Goal: Navigation & Orientation: Find specific page/section

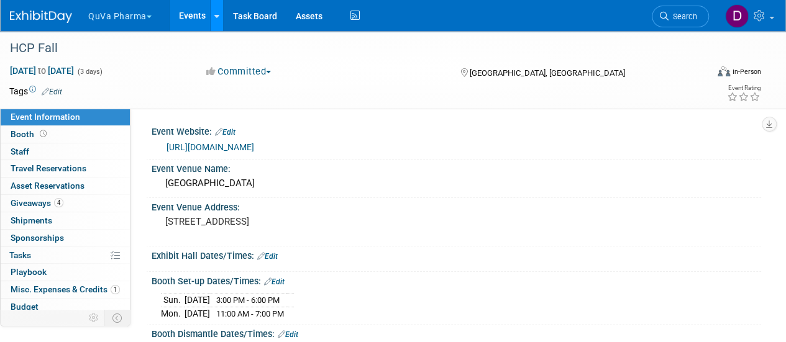
click at [219, 17] on link at bounding box center [216, 15] width 13 height 31
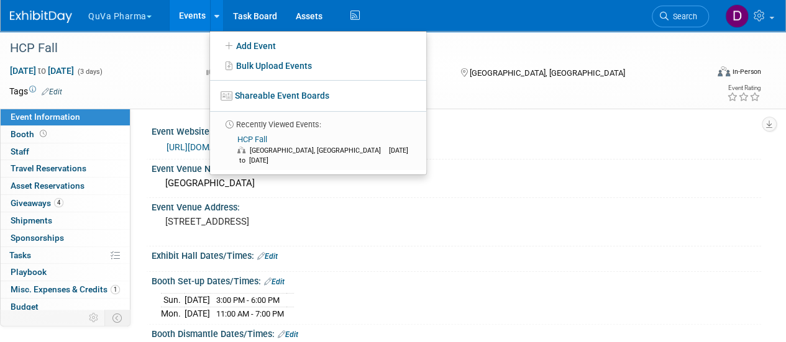
click at [140, 14] on button "QuVa Pharma" at bounding box center [127, 13] width 80 height 27
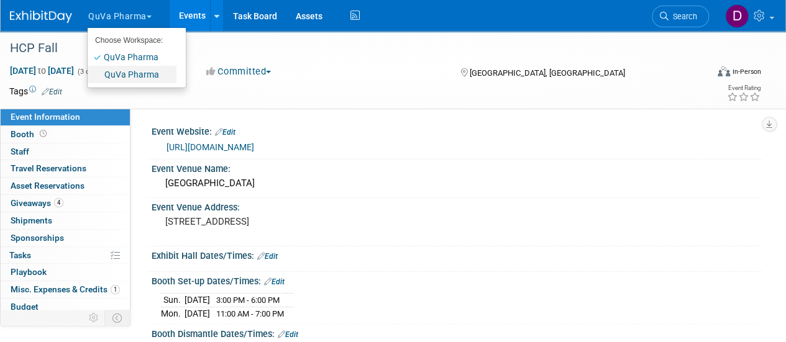
click at [133, 70] on link "QuVa Pharma" at bounding box center [132, 74] width 89 height 17
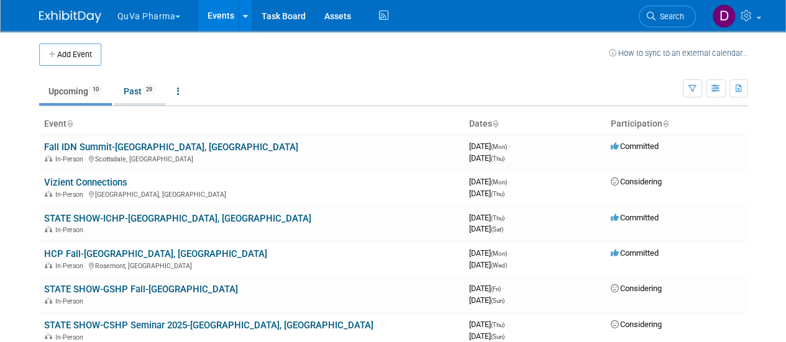
click at [132, 91] on link "Past 29" at bounding box center [139, 91] width 51 height 24
